Goal: Information Seeking & Learning: Learn about a topic

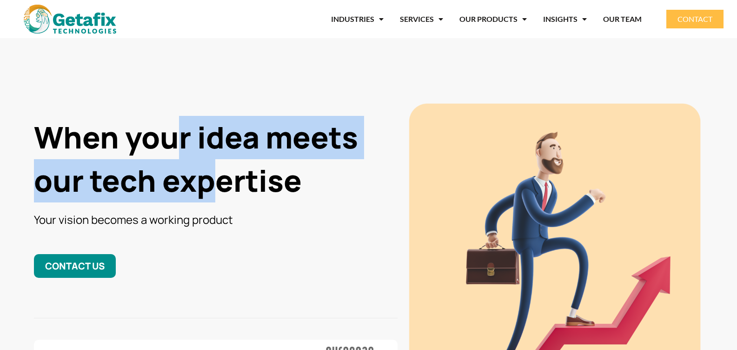
drag, startPoint x: 177, startPoint y: 145, endPoint x: 217, endPoint y: 177, distance: 50.6
click at [217, 177] on h1 "When your idea meets our tech expertise" at bounding box center [216, 159] width 364 height 87
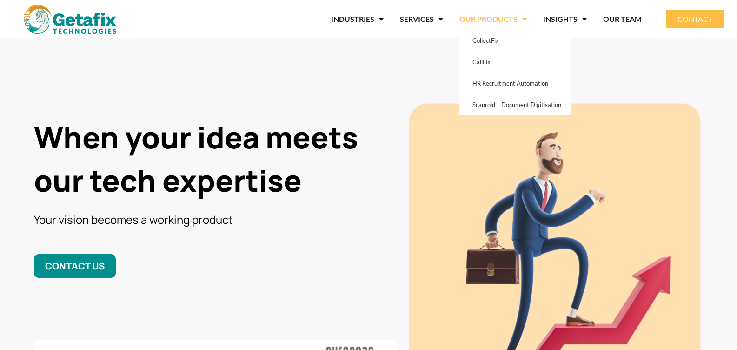
click at [476, 18] on link "OUR PRODUCTS" at bounding box center [493, 18] width 67 height 21
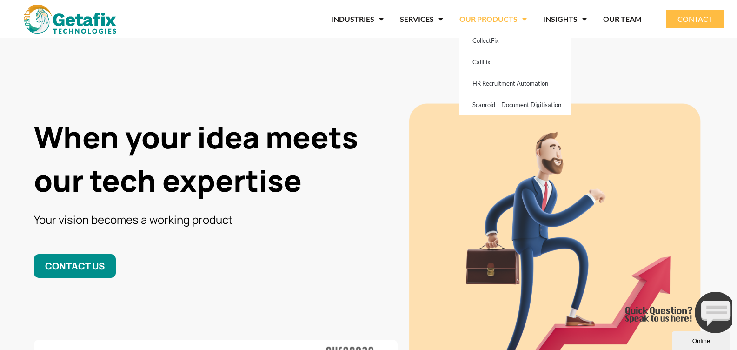
click at [324, 134] on h1 "When your idea meets our tech expertise" at bounding box center [216, 159] width 364 height 87
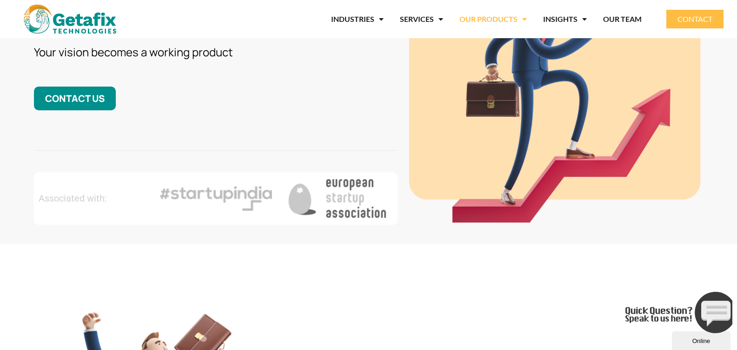
click at [520, 13] on span "Menu" at bounding box center [522, 19] width 9 height 17
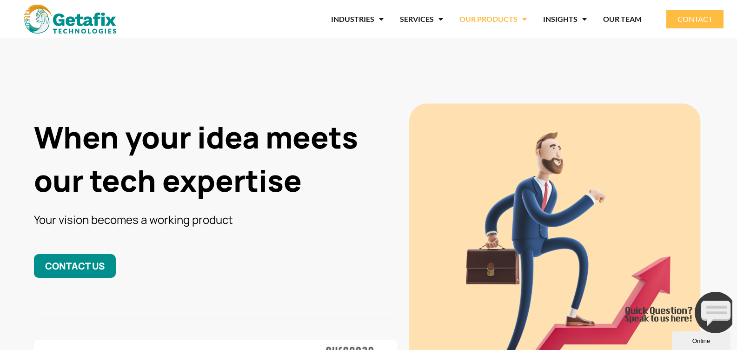
click at [520, 13] on span "Menu" at bounding box center [522, 19] width 9 height 17
click at [274, 97] on div "When your idea meets our tech expertise Your vision becomes a working product C…" at bounding box center [215, 247] width 373 height 300
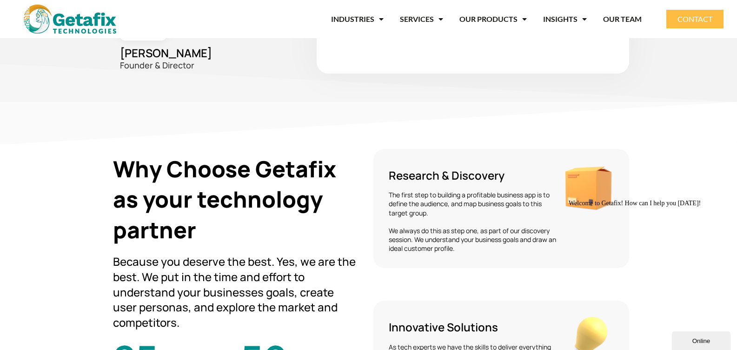
scroll to position [1619, 0]
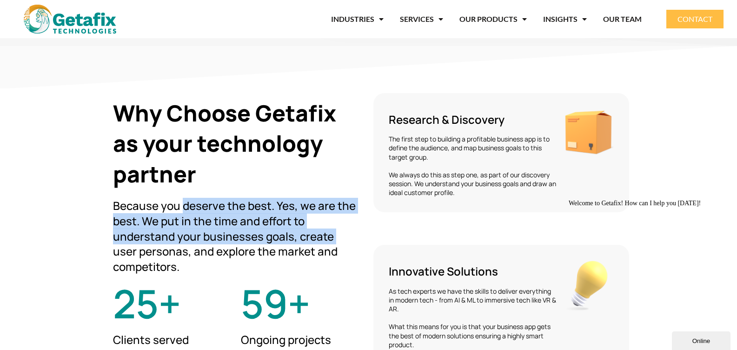
drag, startPoint x: 185, startPoint y: 206, endPoint x: 337, endPoint y: 239, distance: 155.7
click at [337, 239] on h3 "Because you deserve the best. Yes, we are the best. We put in the time and effo…" at bounding box center [236, 236] width 247 height 76
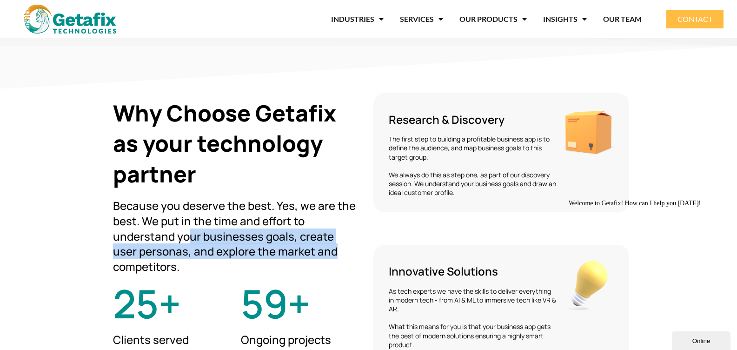
drag, startPoint x: 193, startPoint y: 234, endPoint x: 307, endPoint y: 245, distance: 114.1
click at [307, 245] on h3 "Because you deserve the best. Yes, we are the best. We put in the time and effo…" at bounding box center [236, 236] width 247 height 76
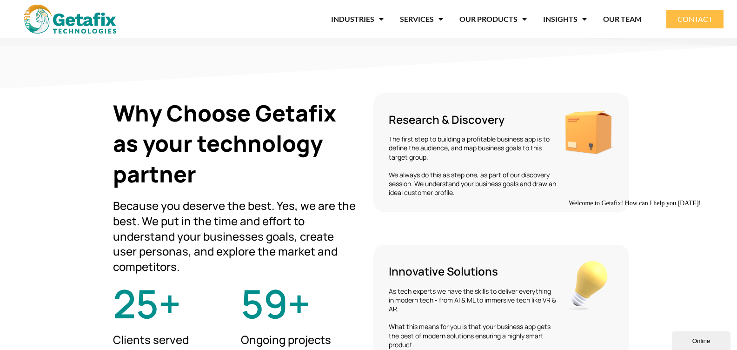
click at [143, 261] on h3 "Because you deserve the best. Yes, we are the best. We put in the time and effo…" at bounding box center [236, 236] width 247 height 76
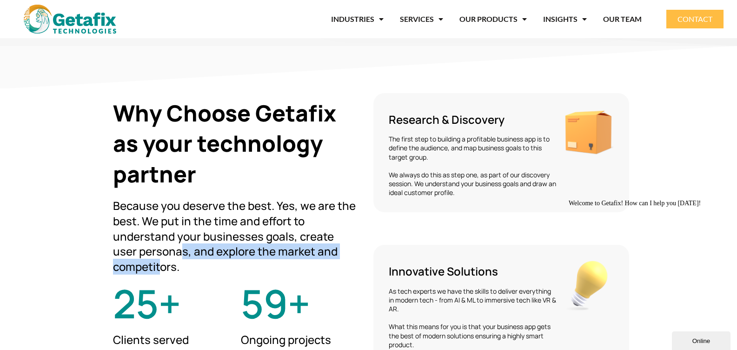
drag, startPoint x: 154, startPoint y: 256, endPoint x: 163, endPoint y: 266, distance: 13.5
click at [163, 266] on h3 "Because you deserve the best. Yes, we are the best. We put in the time and effo…" at bounding box center [236, 236] width 247 height 76
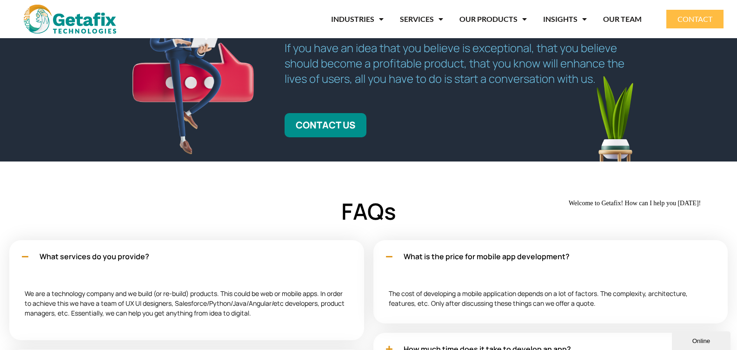
scroll to position [2680, 0]
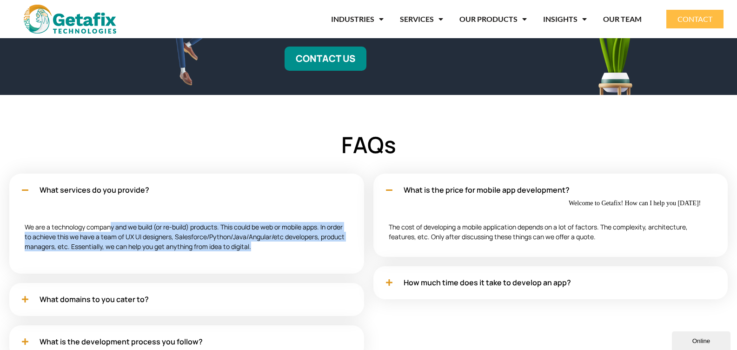
drag, startPoint x: 110, startPoint y: 225, endPoint x: 254, endPoint y: 247, distance: 145.4
click at [254, 247] on p "We are a technology company and we build (or re-build) products. This could be …" at bounding box center [187, 236] width 324 height 29
drag, startPoint x: 220, startPoint y: 224, endPoint x: 300, endPoint y: 252, distance: 84.9
click at [300, 252] on div "We are a technology company and we build (or re-build) products. This could be …" at bounding box center [186, 240] width 355 height 67
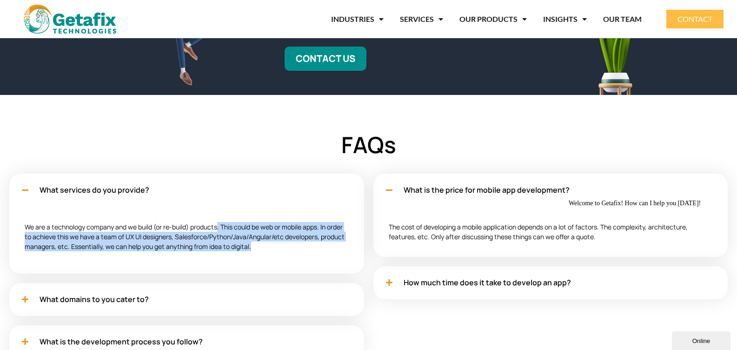
click at [300, 252] on div "We are a technology company and we build (or re-build) products. This could be …" at bounding box center [186, 240] width 355 height 67
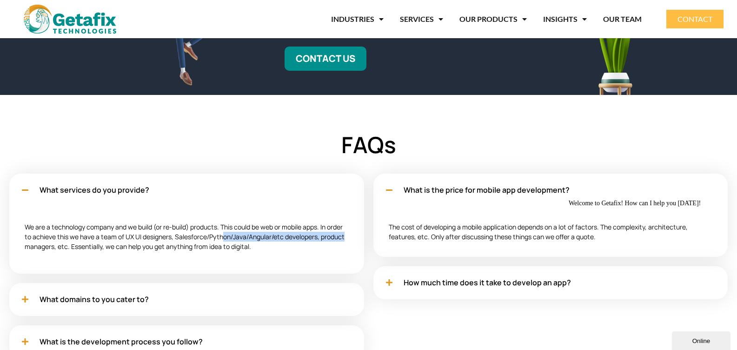
drag, startPoint x: 221, startPoint y: 238, endPoint x: 365, endPoint y: 237, distance: 144.2
click at [365, 237] on div "What services do you provide? We are a technology company and we build (or re-b…" at bounding box center [187, 270] width 364 height 203
click at [258, 249] on p "We are a technology company and we build (or re-build) products. This could be …" at bounding box center [187, 236] width 324 height 29
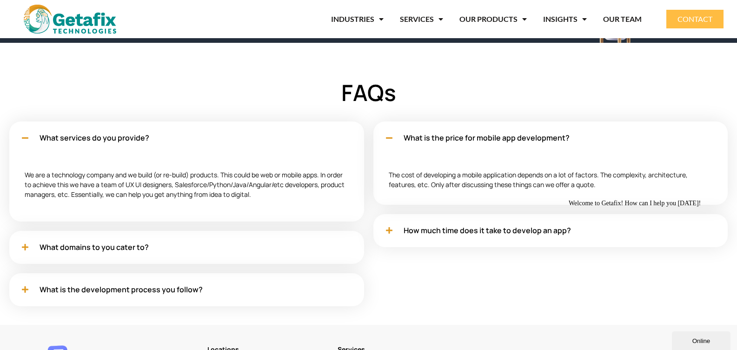
scroll to position [2725, 0]
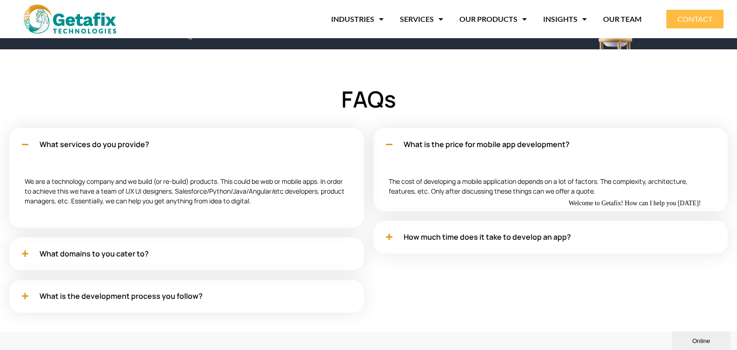
click at [428, 244] on div "How much time does it take to develop an app?" at bounding box center [551, 237] width 355 height 33
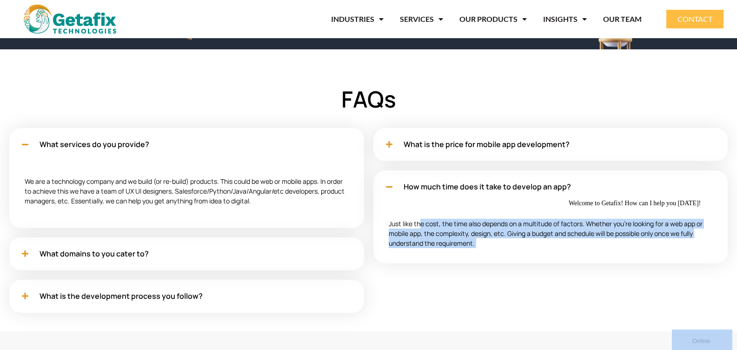
drag, startPoint x: 986, startPoint y: 419, endPoint x: 584, endPoint y: 227, distance: 445.7
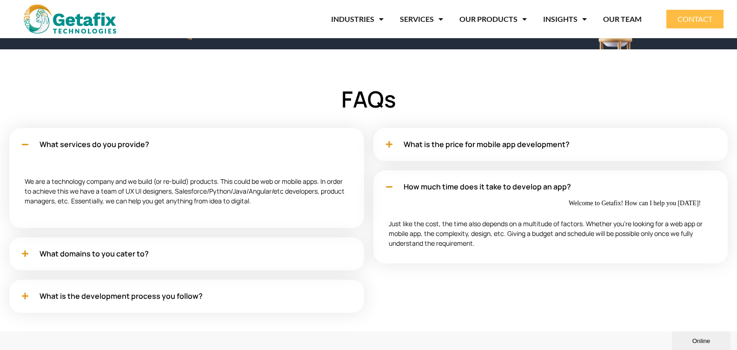
click at [584, 207] on div "Welcome to Getafix! How can I help you [DATE]!" at bounding box center [652, 203] width 167 height 7
drag, startPoint x: 584, startPoint y: 227, endPoint x: 588, endPoint y: 235, distance: 9.4
click at [588, 207] on div "Welcome to Getafix! How can I help you [DATE]!" at bounding box center [652, 203] width 167 height 7
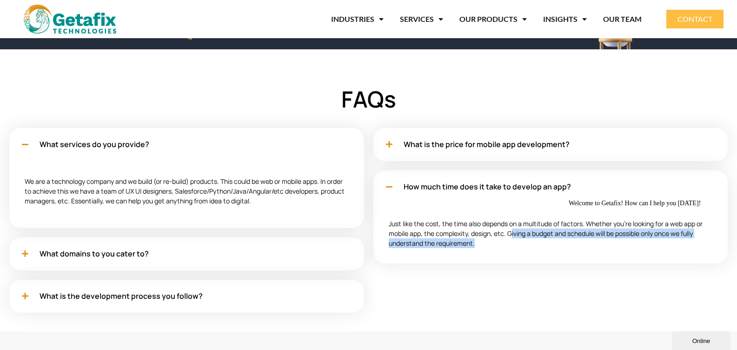
drag, startPoint x: 510, startPoint y: 232, endPoint x: 516, endPoint y: 242, distance: 11.3
click at [516, 242] on div "Just like the cost, the time also depends on a multitude of factors. Whether yo…" at bounding box center [551, 233] width 355 height 60
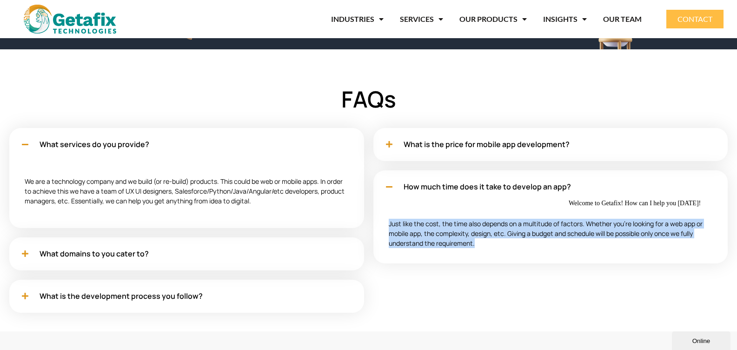
drag, startPoint x: 516, startPoint y: 242, endPoint x: 385, endPoint y: 227, distance: 131.6
click at [385, 227] on div "Just like the cost, the time also depends on a multitude of factors. Whether yo…" at bounding box center [551, 233] width 355 height 60
click at [402, 207] on div "Just like the cost, the time also depends on a multitude of factors. Whether yo…" at bounding box center [551, 233] width 355 height 60
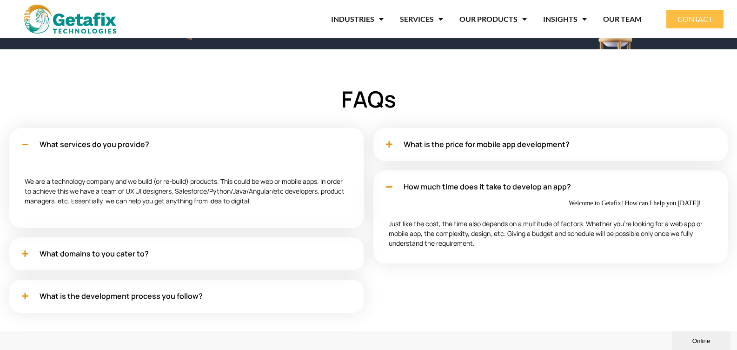
click at [393, 154] on div "What is the price for mobile app development?" at bounding box center [551, 144] width 355 height 33
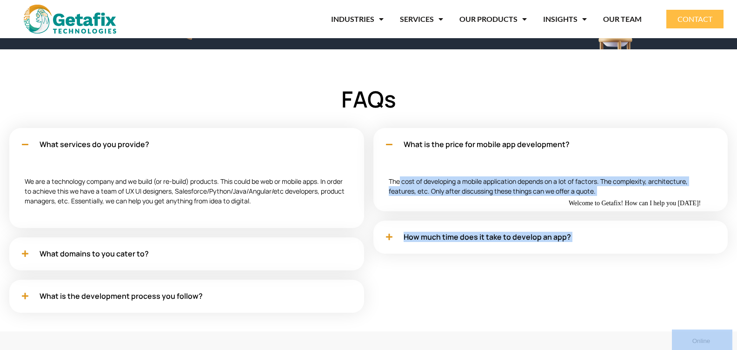
drag, startPoint x: 965, startPoint y: 381, endPoint x: 581, endPoint y: 197, distance: 426.4
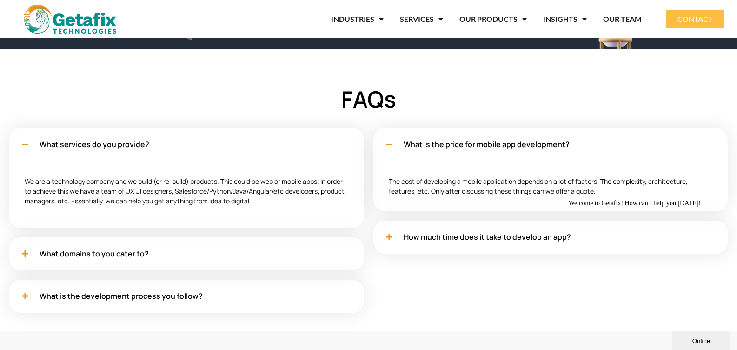
click at [581, 200] on div "Welcome to Getafix! How can I help you [DATE]!" at bounding box center [652, 203] width 167 height 7
